Goal: Task Accomplishment & Management: Complete application form

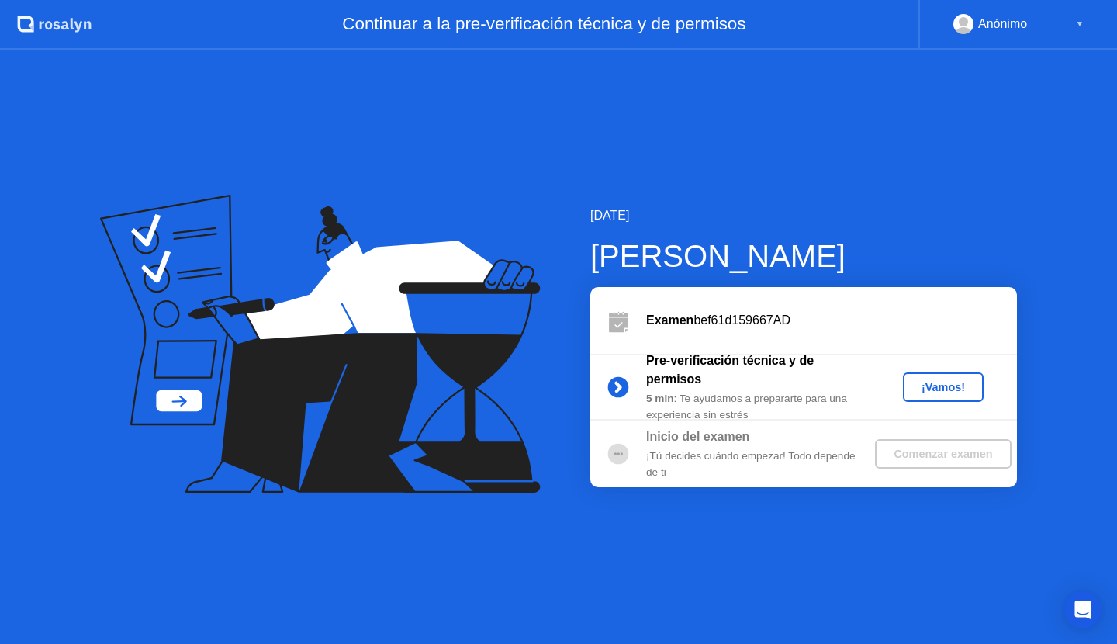
click at [923, 374] on button "¡Vamos!" at bounding box center [943, 386] width 81 height 29
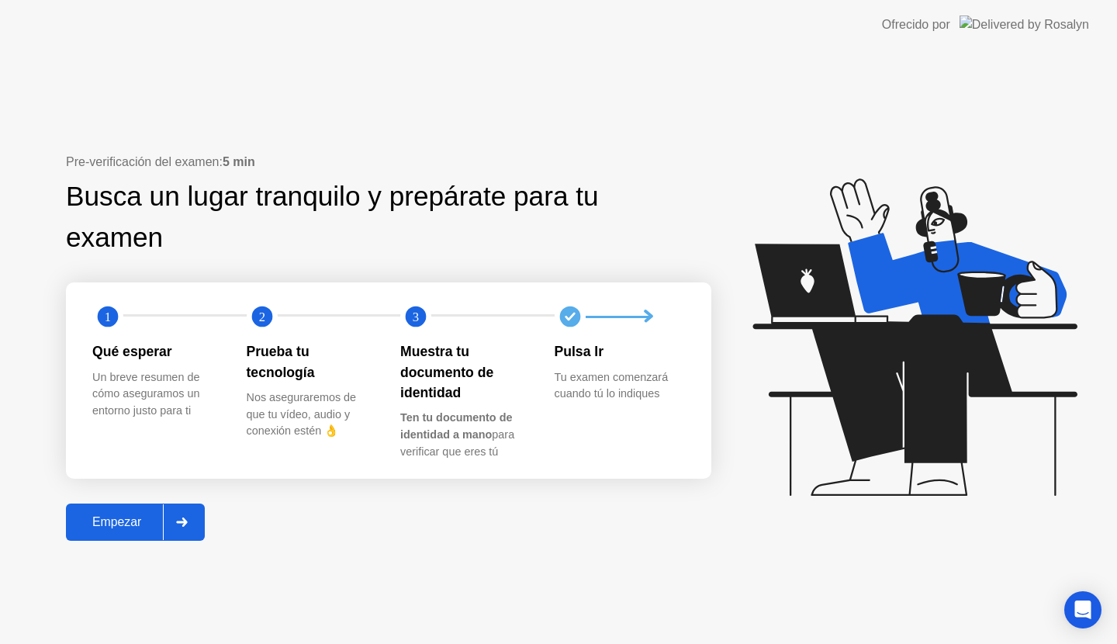
click at [82, 528] on div "Empezar" at bounding box center [117, 522] width 92 height 14
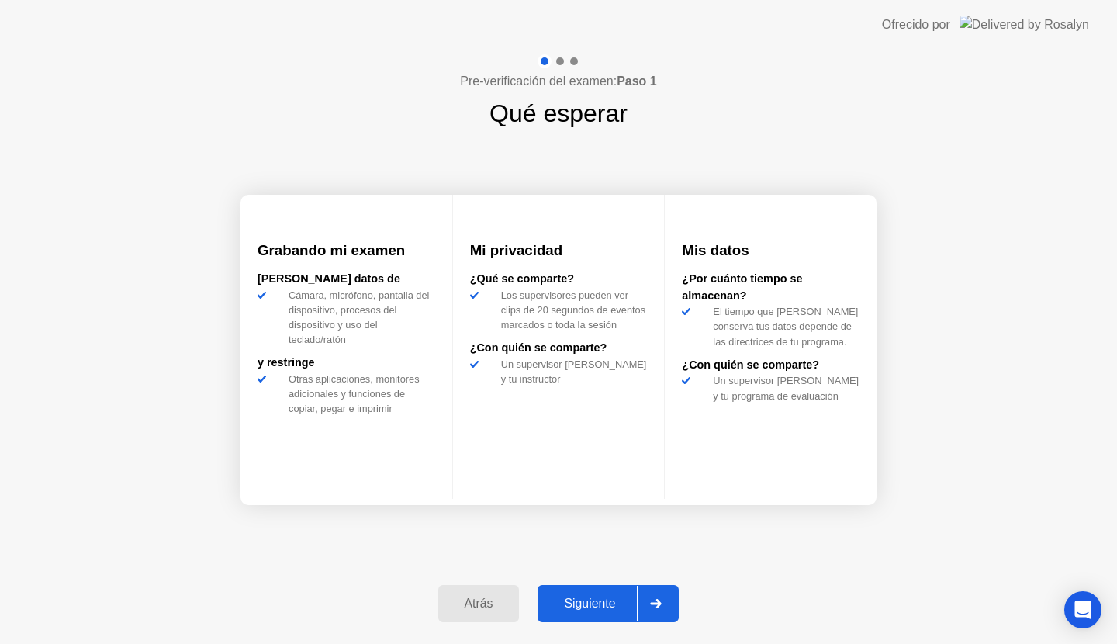
click at [612, 592] on button "Siguiente" at bounding box center [607, 603] width 141 height 37
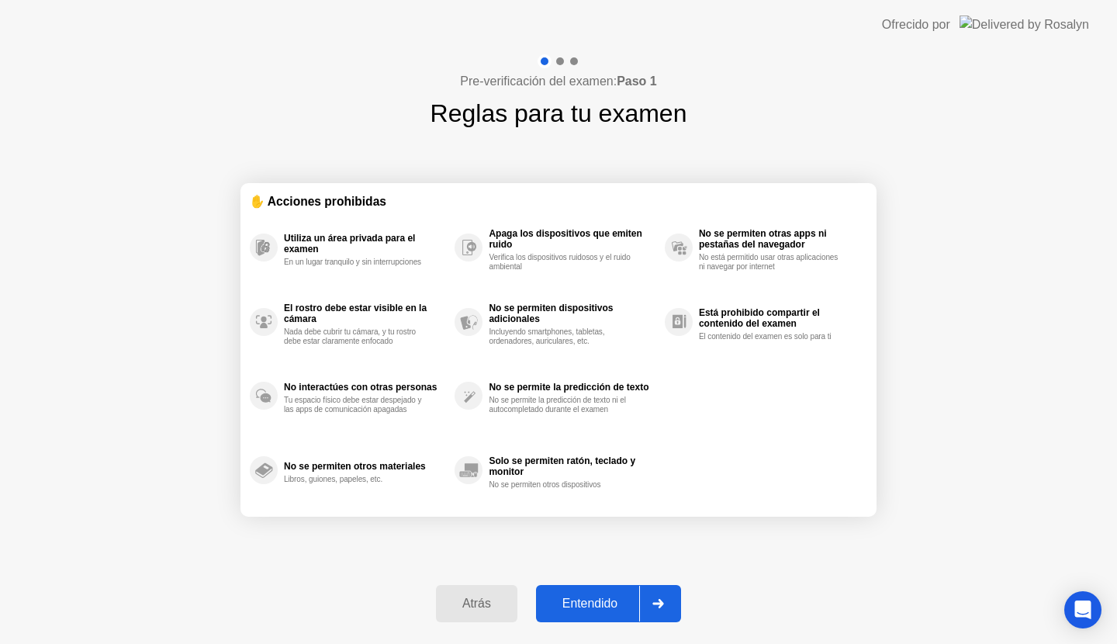
click at [598, 601] on div "Entendido" at bounding box center [589, 603] width 98 height 14
select select "**********"
select select "*******"
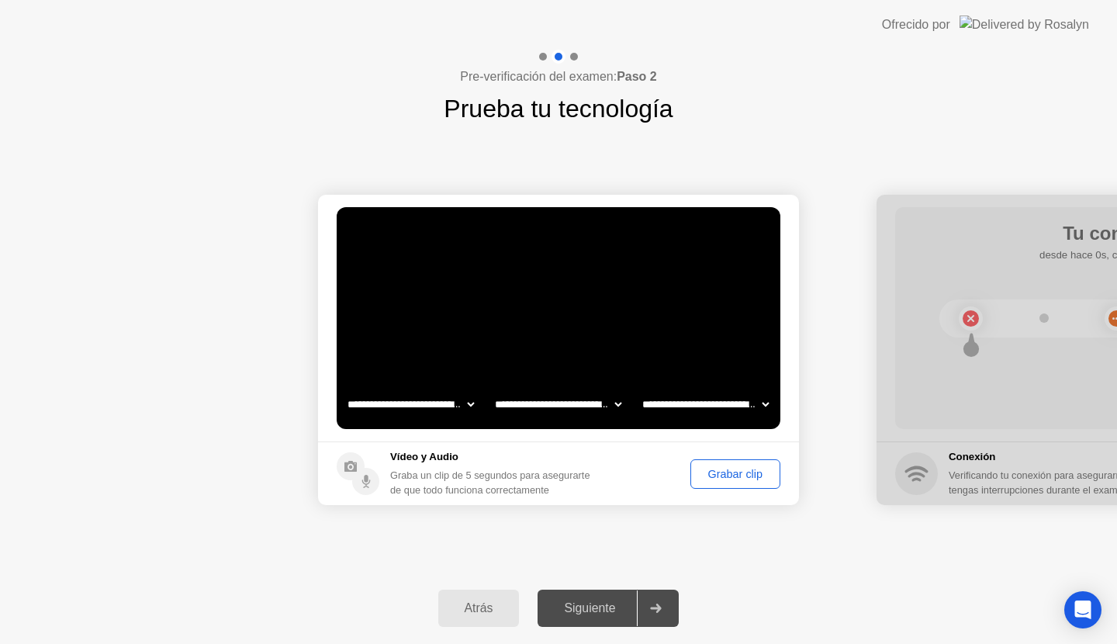
click at [710, 461] on button "Grabar clip" at bounding box center [735, 473] width 90 height 29
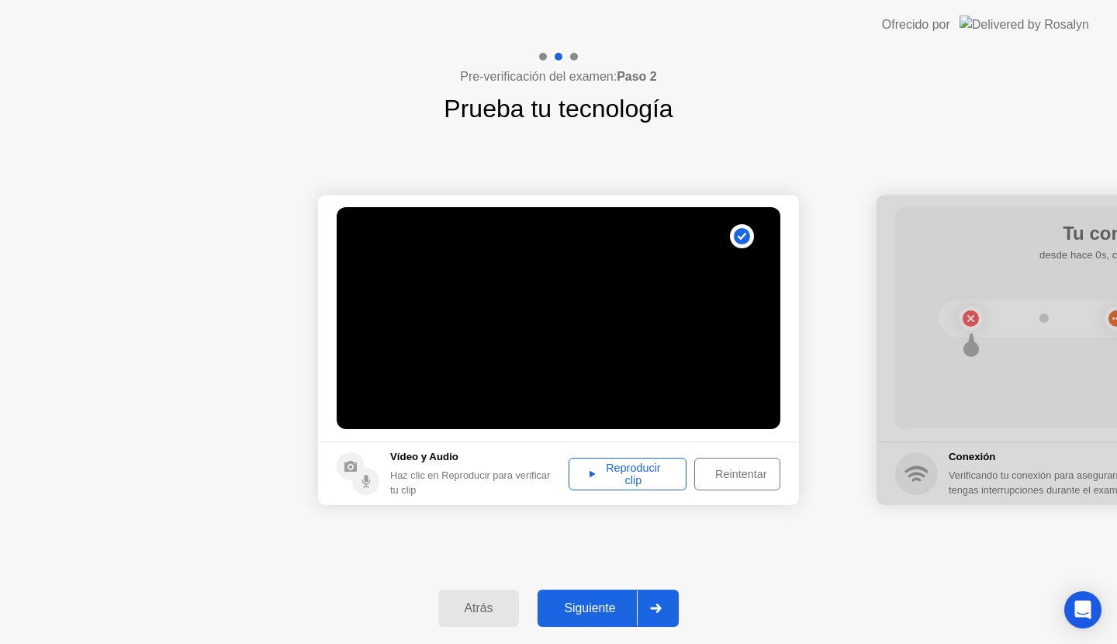
click at [612, 610] on div "Siguiente" at bounding box center [589, 608] width 95 height 14
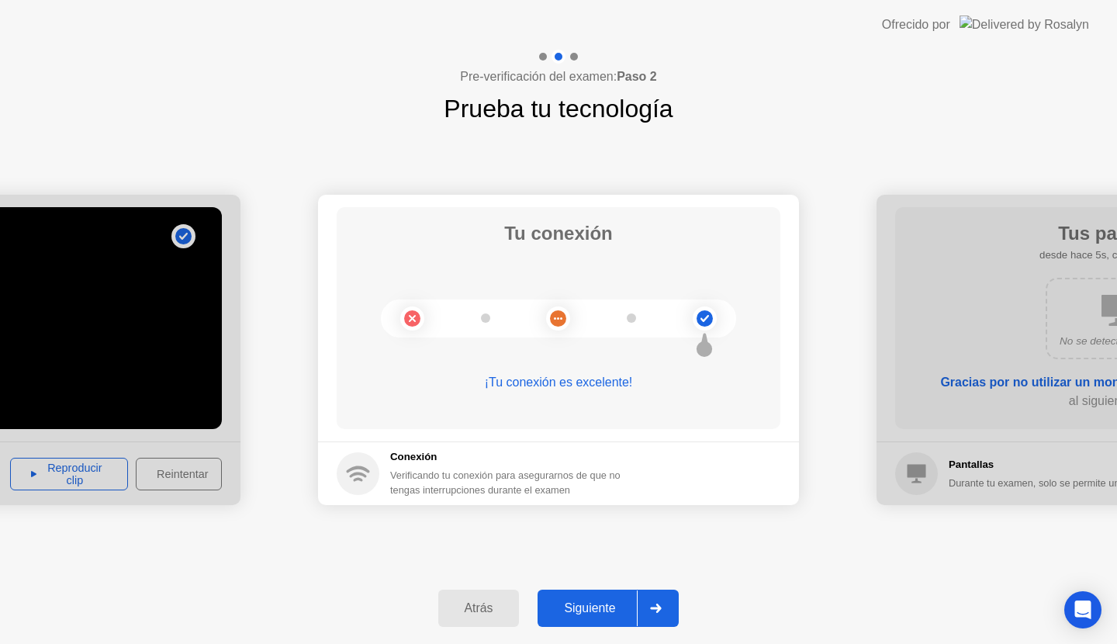
click at [612, 610] on div "Siguiente" at bounding box center [589, 608] width 95 height 14
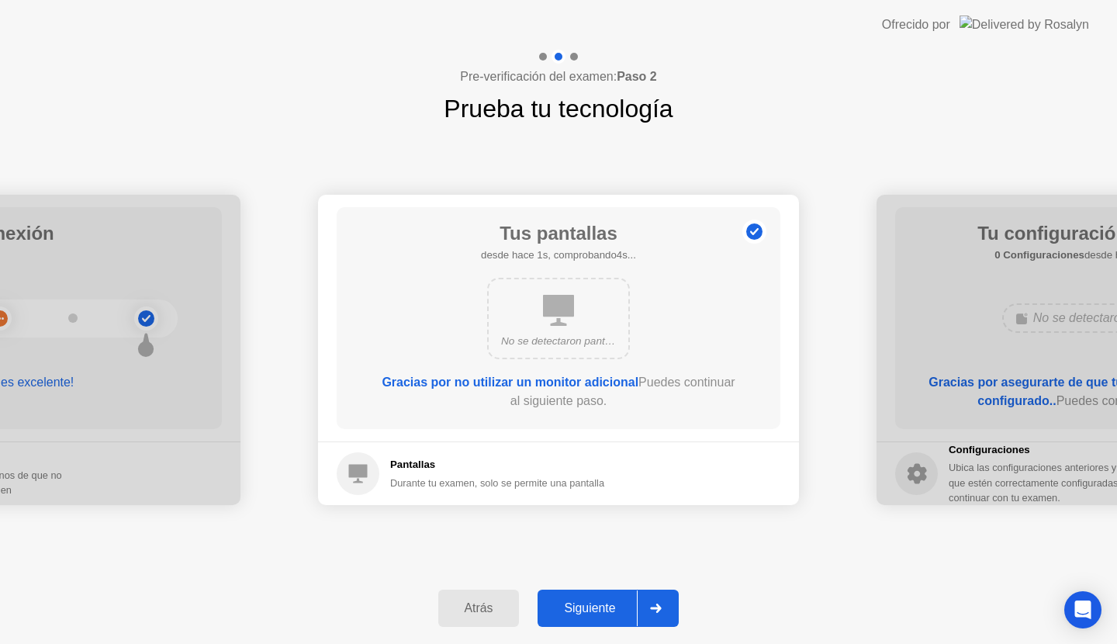
click at [612, 610] on div "Siguiente" at bounding box center [589, 608] width 95 height 14
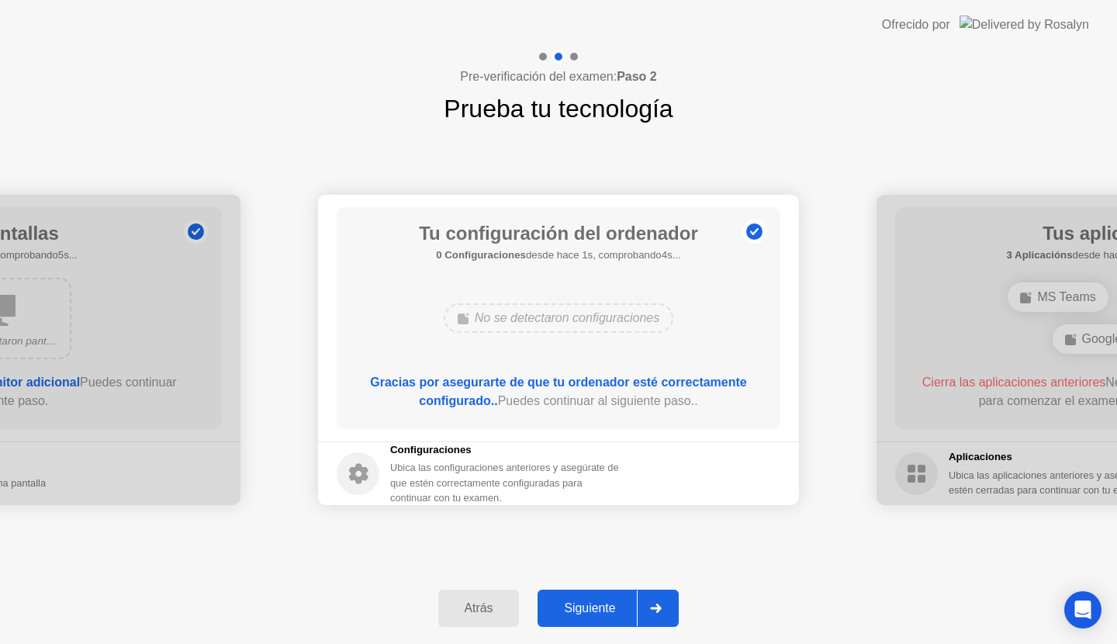
click at [612, 610] on div "Siguiente" at bounding box center [589, 608] width 95 height 14
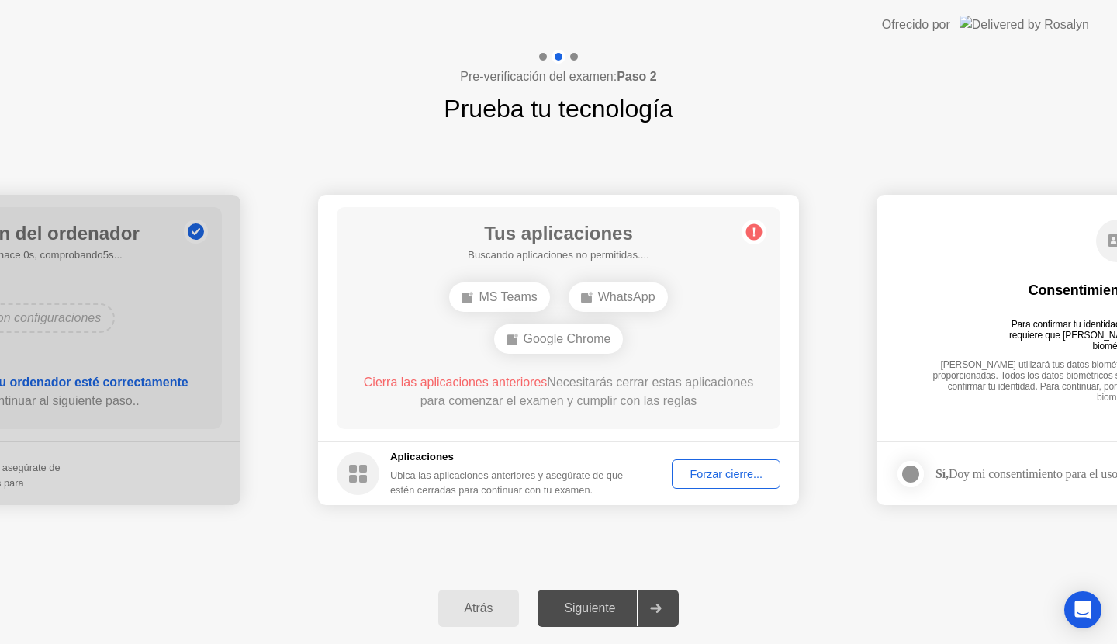
click at [612, 610] on div "Siguiente" at bounding box center [589, 608] width 95 height 14
click at [704, 468] on div "Forzar cierre..." at bounding box center [726, 474] width 98 height 12
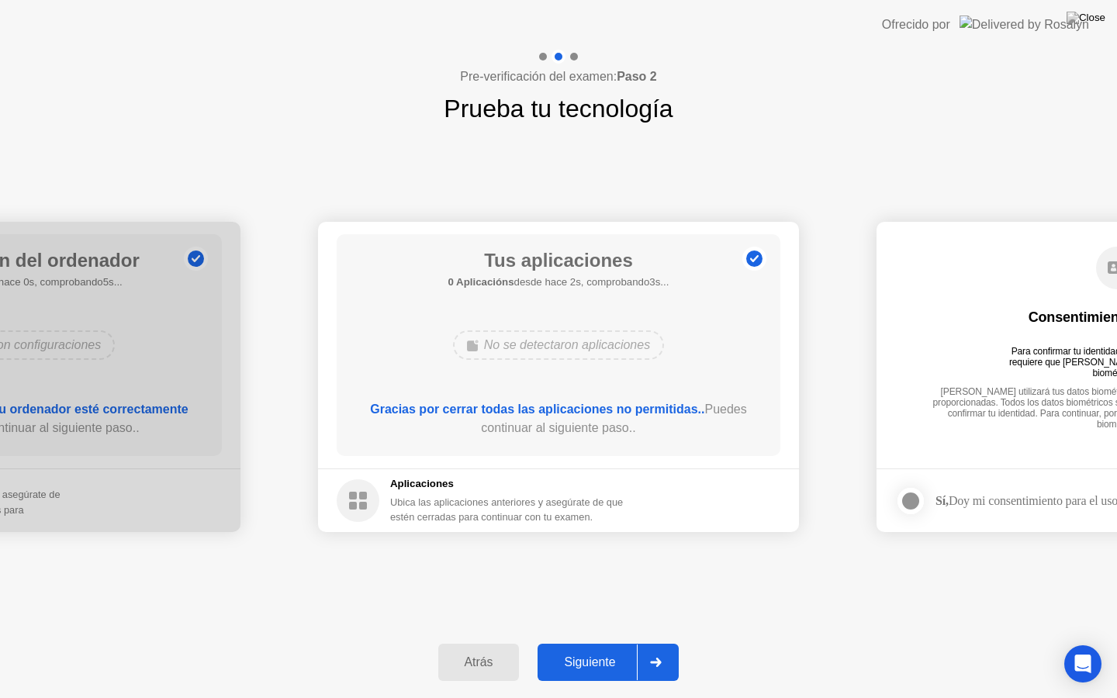
click at [599, 643] on div "Siguiente" at bounding box center [589, 662] width 95 height 14
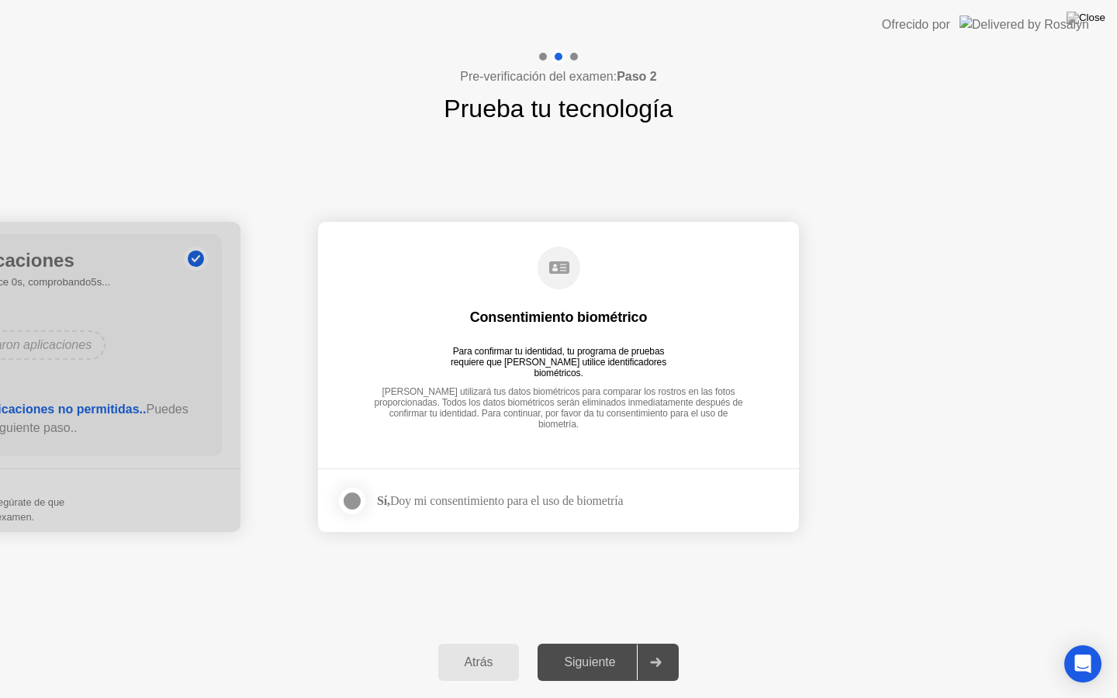
click at [346, 502] on div at bounding box center [352, 501] width 19 height 19
click at [565, 643] on div "Siguiente" at bounding box center [589, 662] width 95 height 14
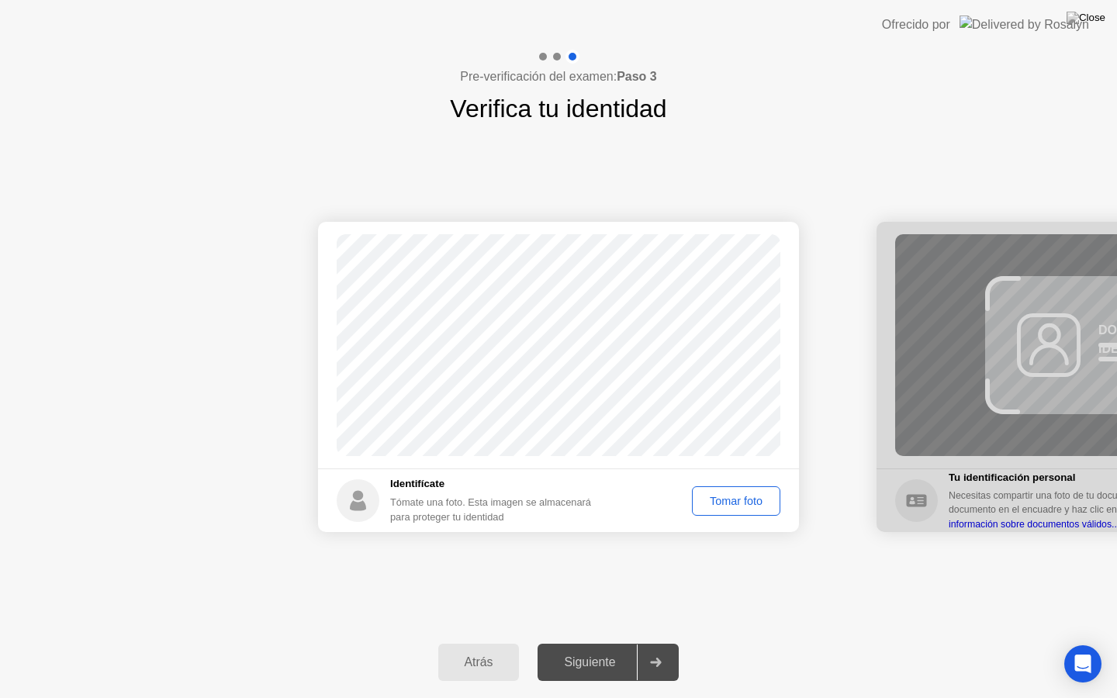
click at [751, 496] on div "Tomar foto" at bounding box center [736, 501] width 78 height 12
click at [599, 643] on div "Siguiente" at bounding box center [589, 662] width 95 height 14
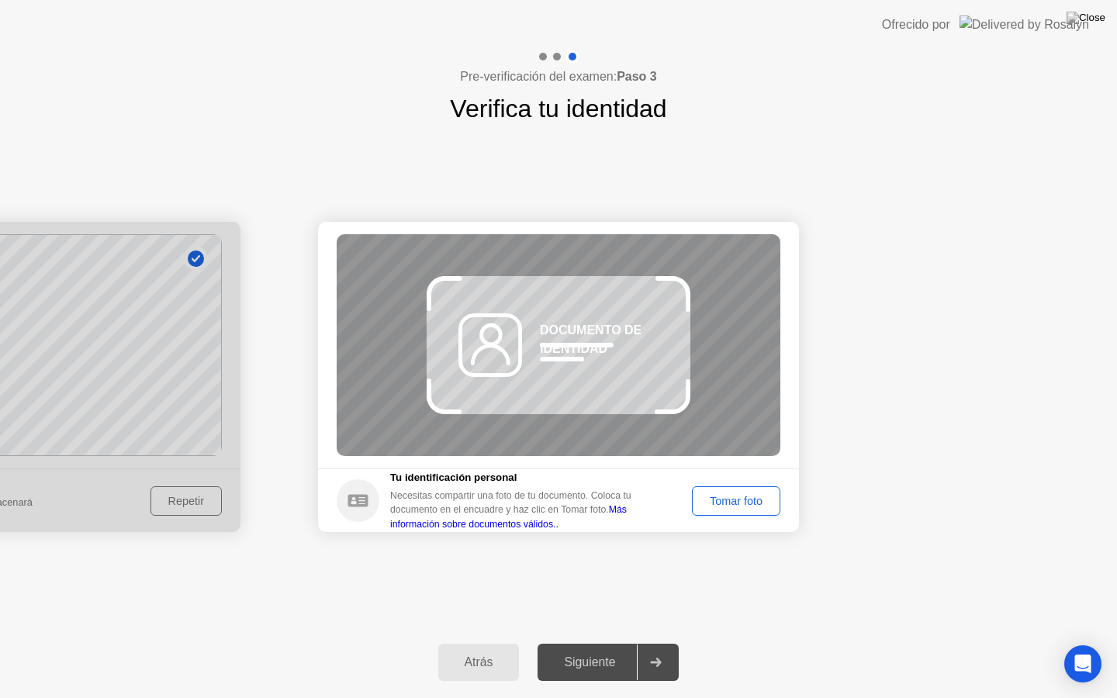
click at [717, 501] on div "Tomar foto" at bounding box center [736, 501] width 78 height 12
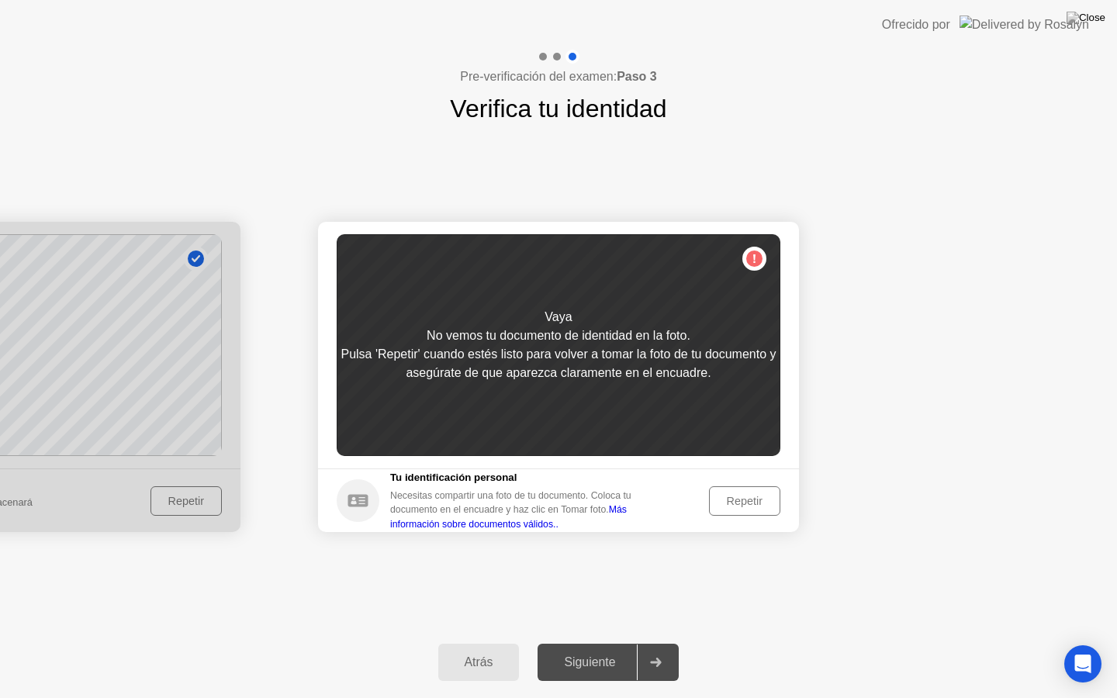
click at [749, 498] on div "Repetir" at bounding box center [744, 501] width 60 height 12
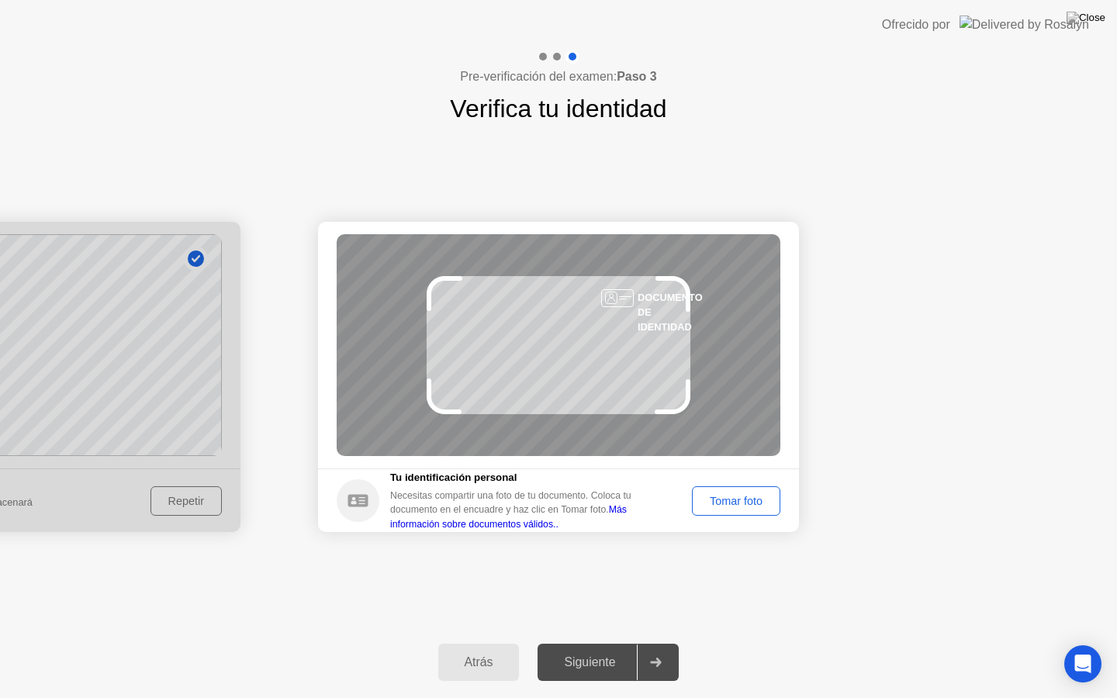
click at [749, 498] on div "Tomar foto" at bounding box center [736, 501] width 78 height 12
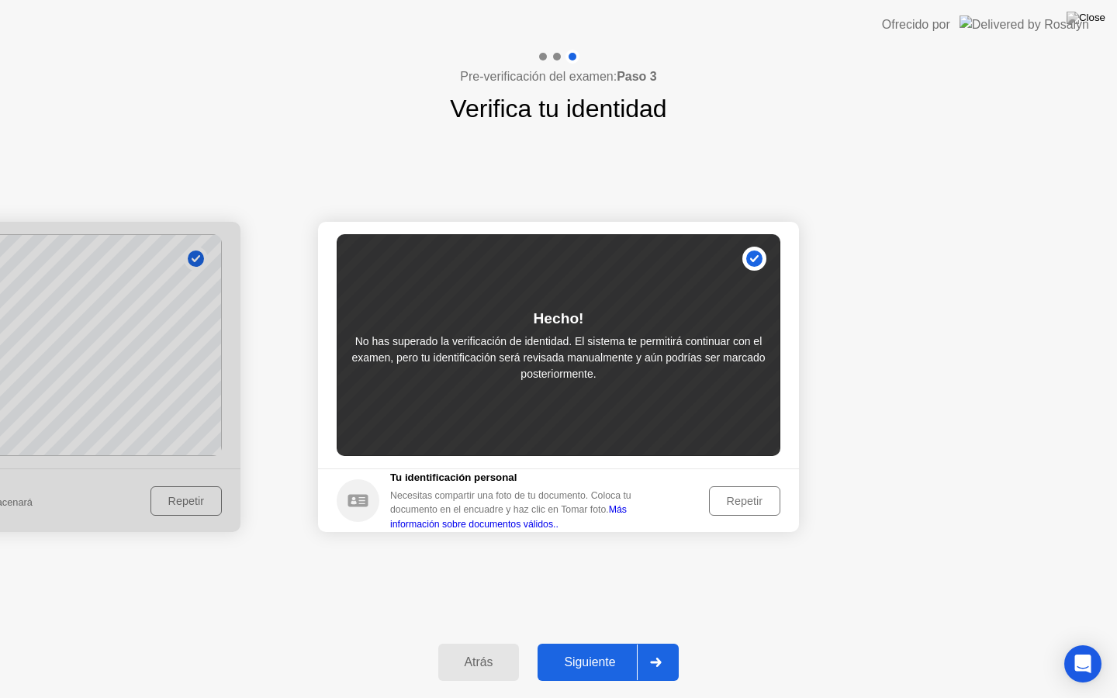
click at [605, 643] on button "Siguiente" at bounding box center [607, 662] width 141 height 37
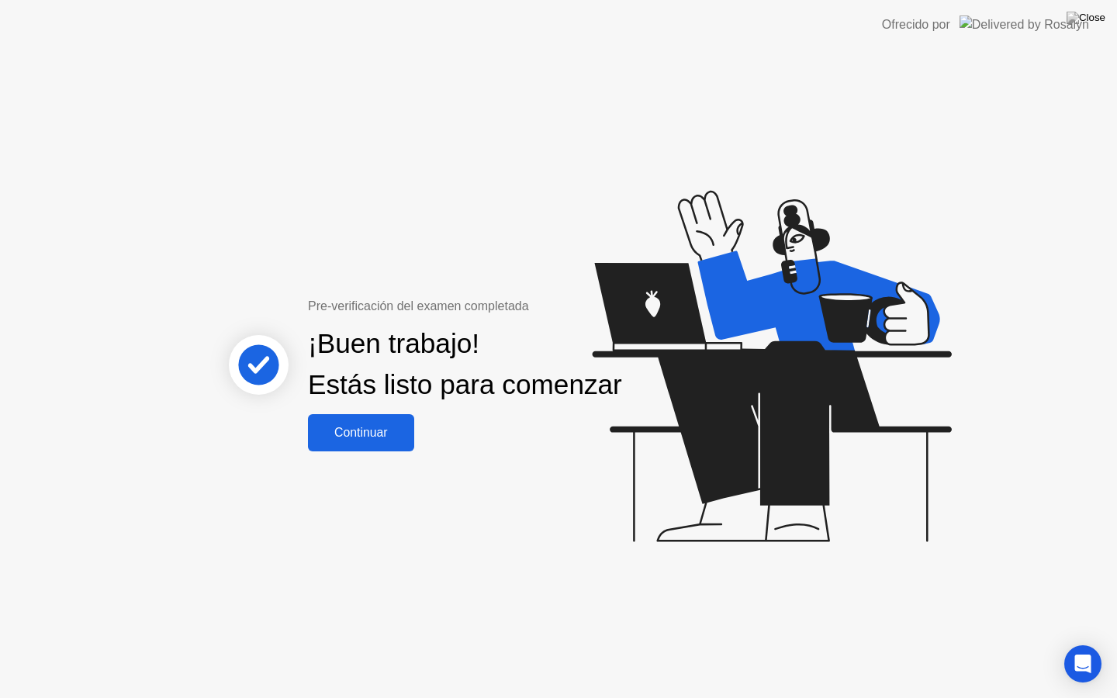
click at [403, 440] on div "Continuar" at bounding box center [361, 433] width 97 height 14
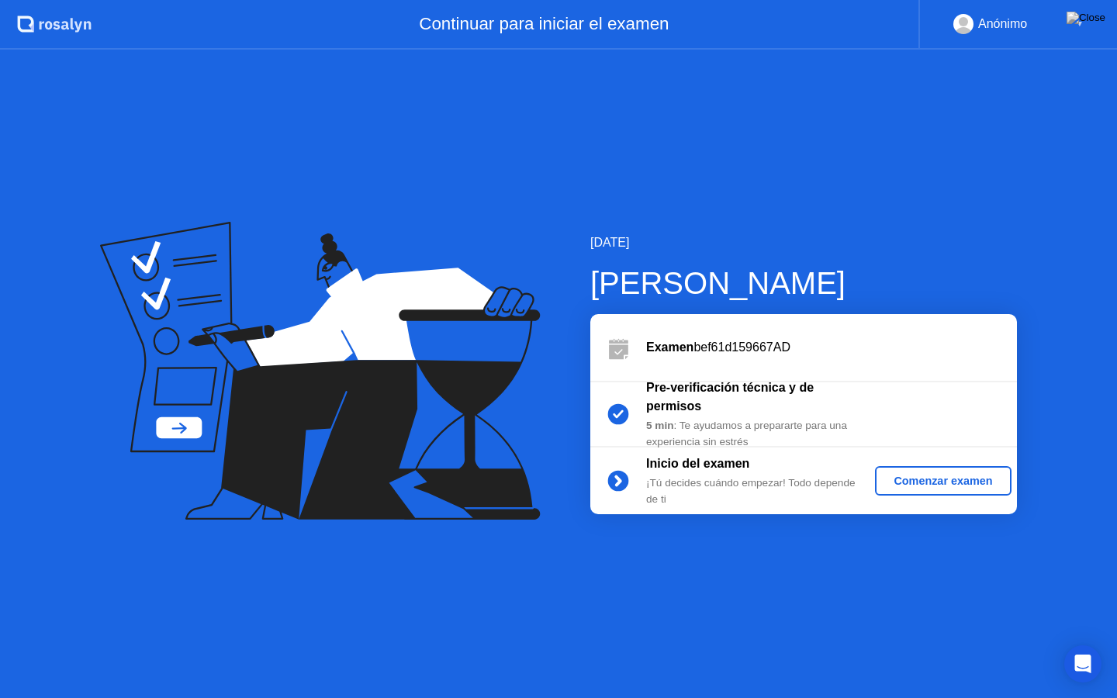
click at [903, 476] on div "Comenzar examen" at bounding box center [942, 481] width 123 height 12
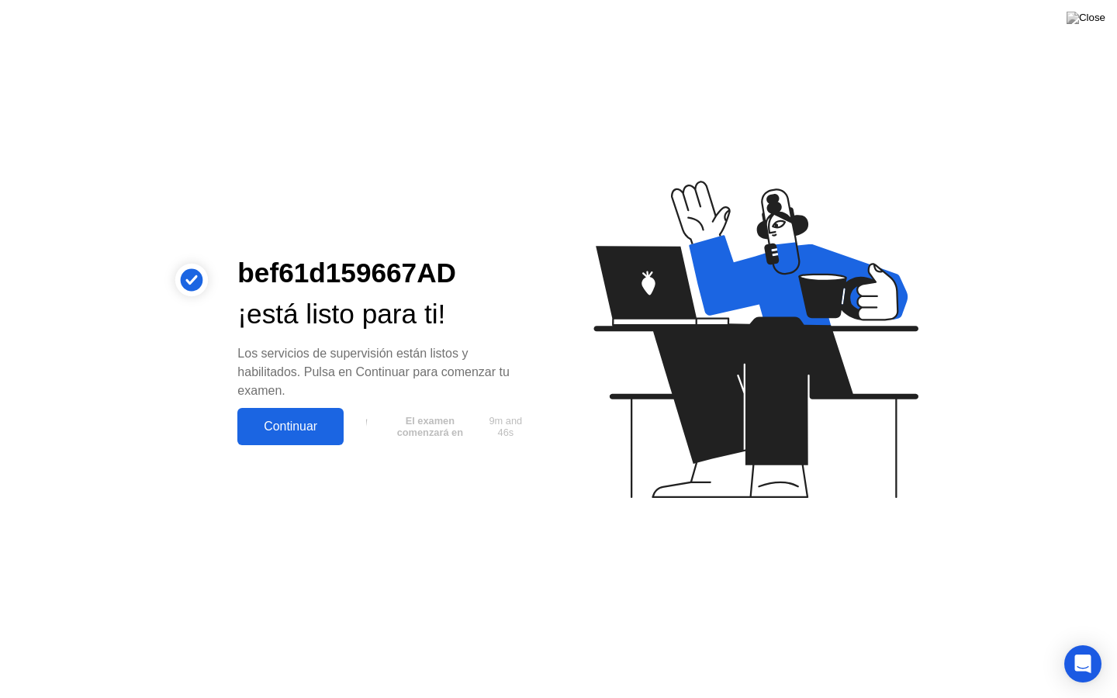
click at [323, 411] on button "Continuar" at bounding box center [290, 426] width 106 height 37
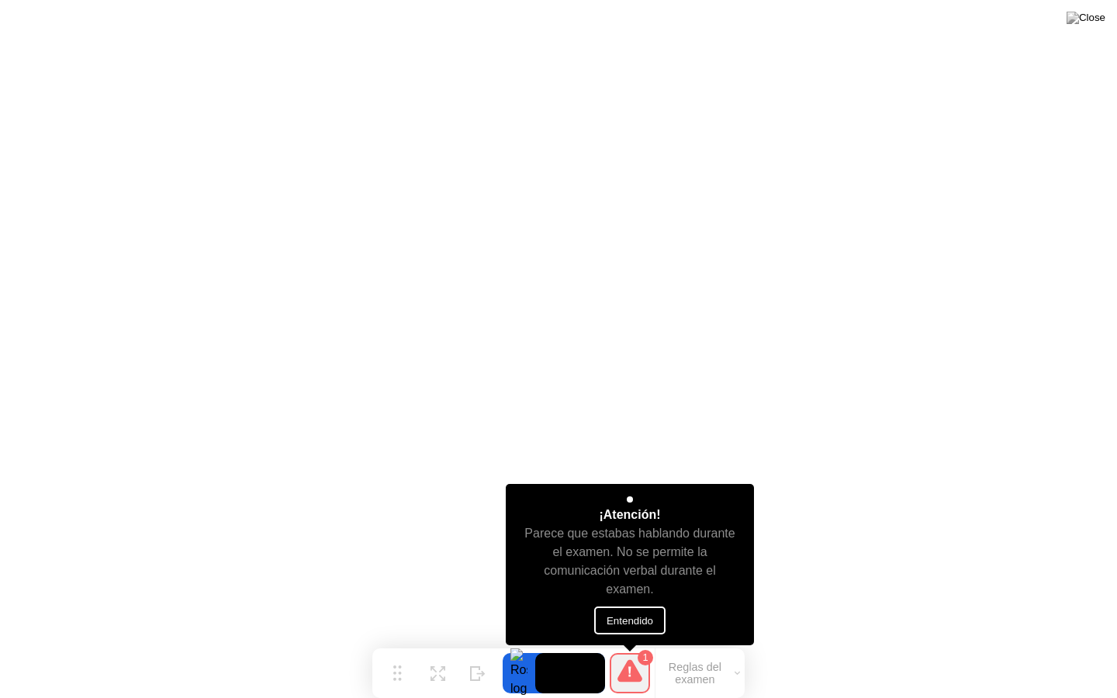
click at [632, 614] on button "Entendido" at bounding box center [629, 620] width 71 height 28
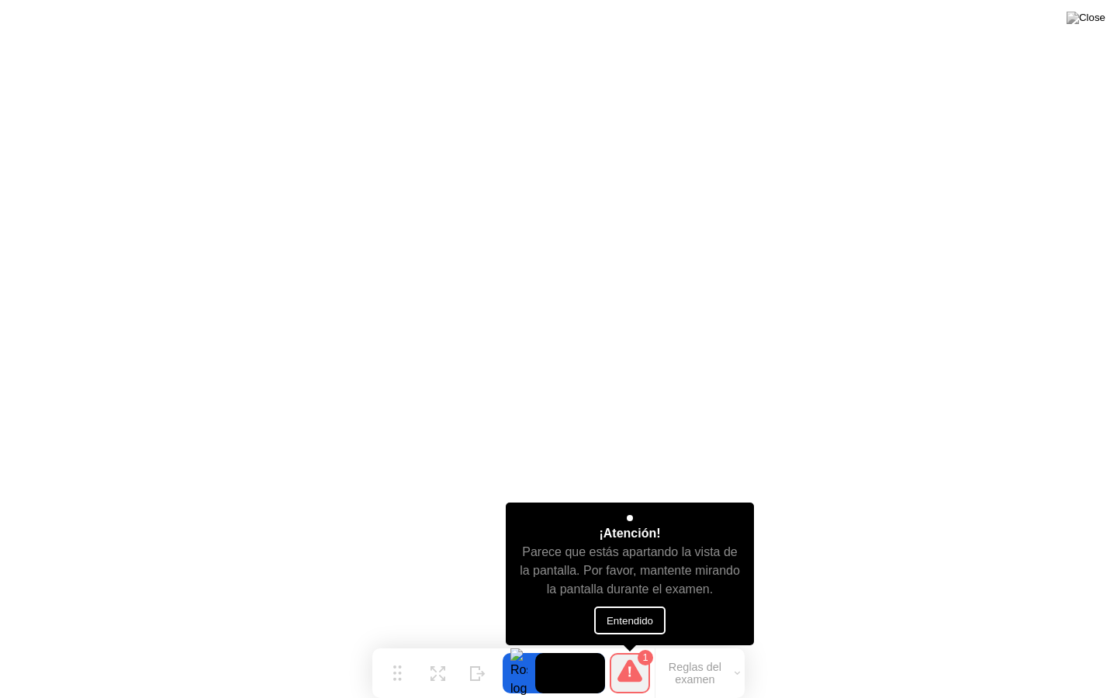
click at [623, 614] on button "Entendido" at bounding box center [629, 620] width 71 height 28
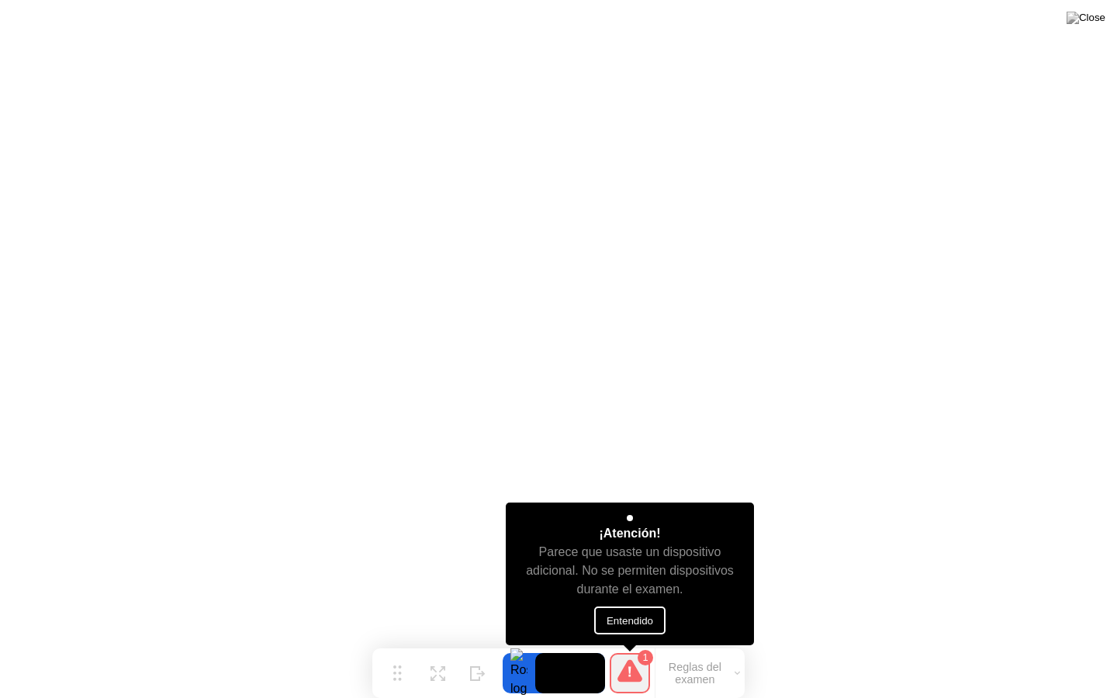
click at [664, 620] on button "Entendido" at bounding box center [629, 620] width 71 height 28
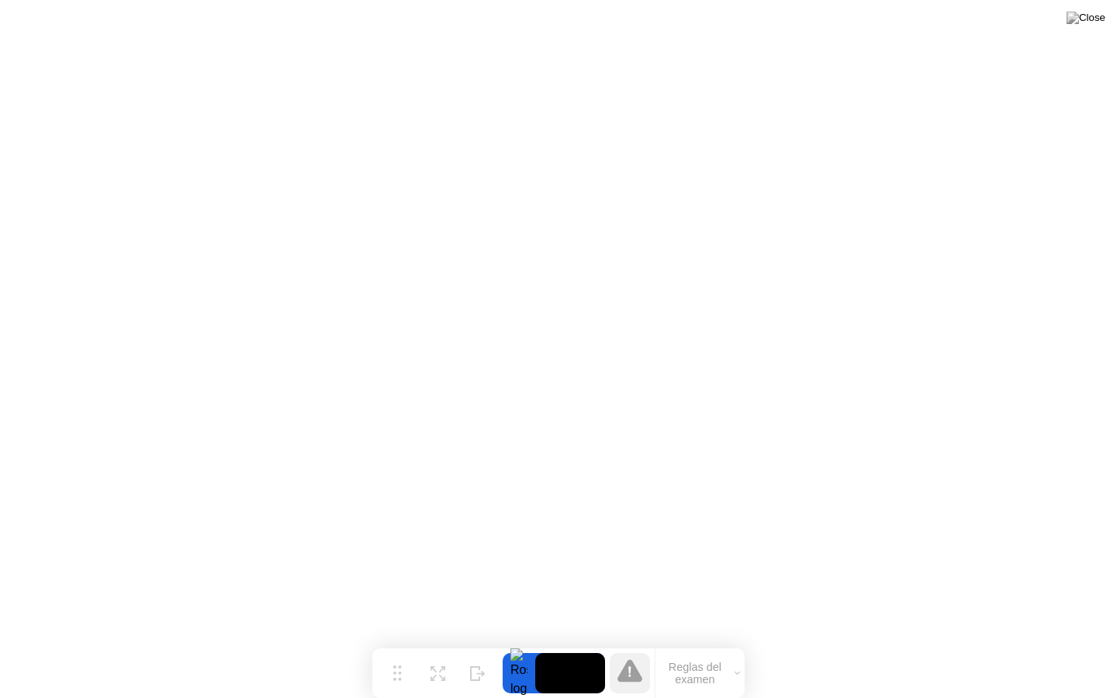
click at [593, 643] on video at bounding box center [570, 673] width 70 height 40
drag, startPoint x: 516, startPoint y: 674, endPoint x: 708, endPoint y: 673, distance: 191.5
click at [708, 643] on div "Mover Expandir Ocultar Reglas del examen" at bounding box center [558, 673] width 372 height 50
click at [708, 643] on button "Reglas del examen" at bounding box center [699, 673] width 89 height 26
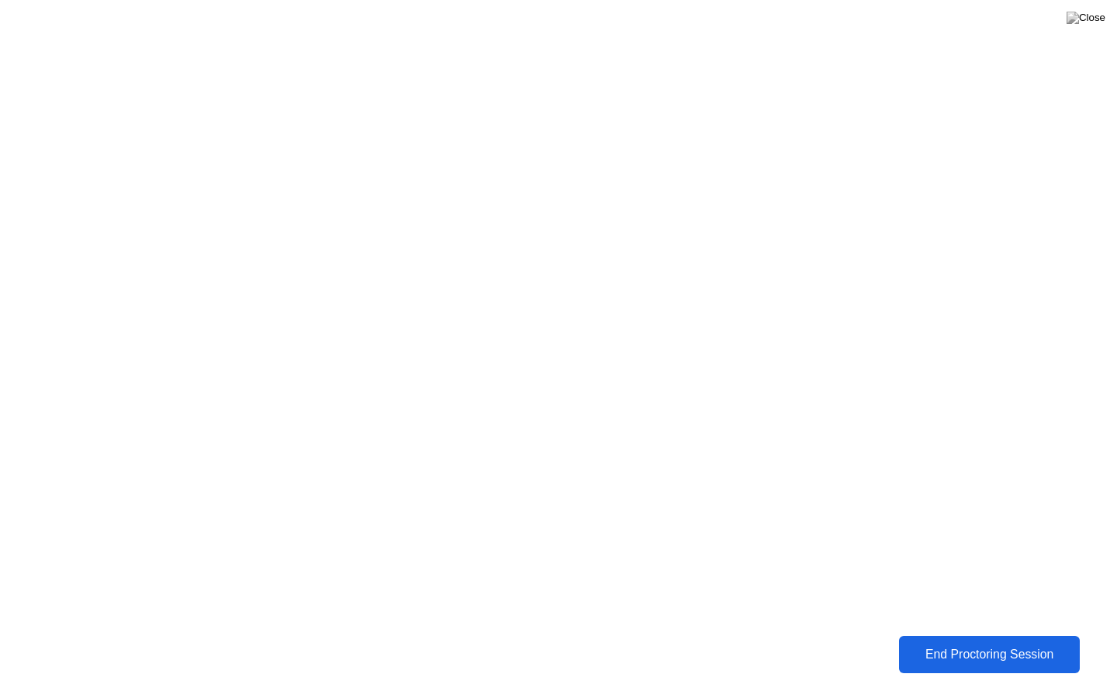
click at [960, 643] on div "End Proctoring Session" at bounding box center [989, 654] width 172 height 14
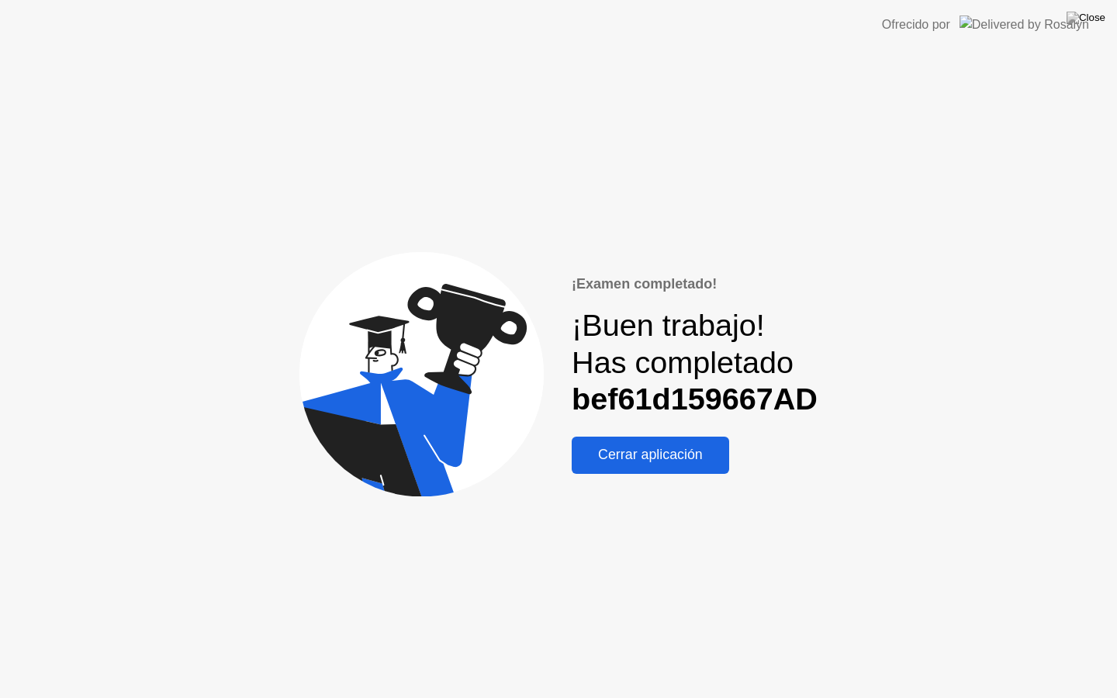
click at [626, 447] on div "Cerrar aplicación" at bounding box center [650, 455] width 148 height 16
